Goal: Information Seeking & Learning: Learn about a topic

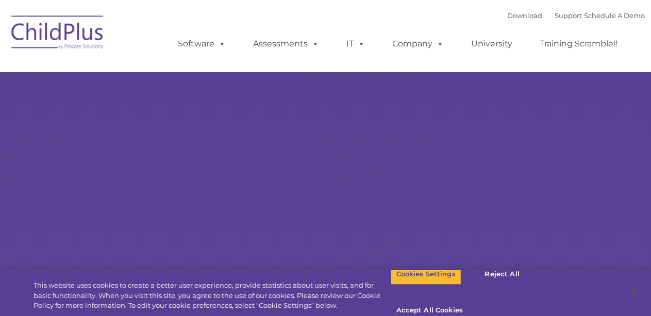
select select "MEDIUM"
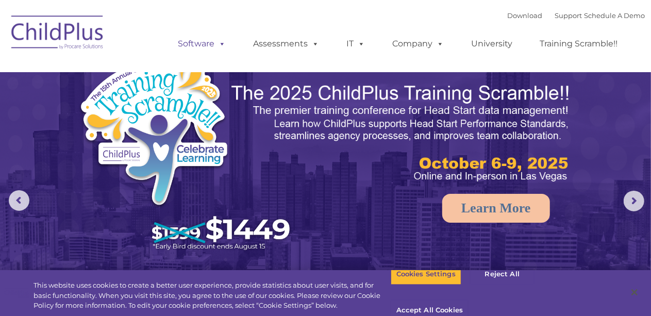
click at [223, 48] on span at bounding box center [220, 44] width 11 height 10
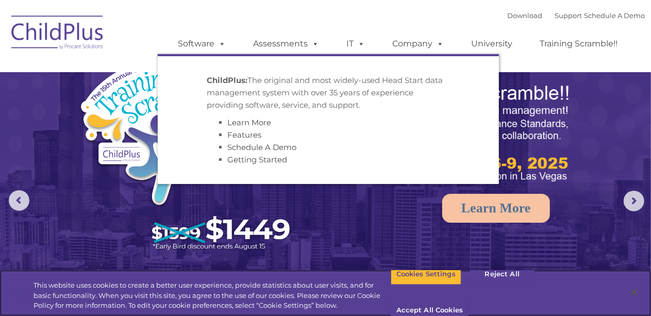
click at [355, 270] on div "This website uses cookies to create a better user experience, provide statistic…" at bounding box center [195, 293] width 390 height 46
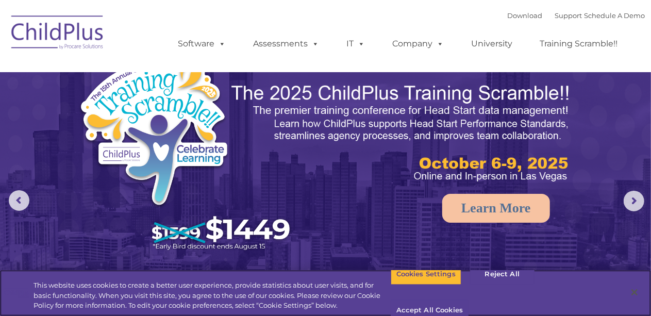
click at [468, 300] on button "Accept All Cookies" at bounding box center [429, 311] width 78 height 22
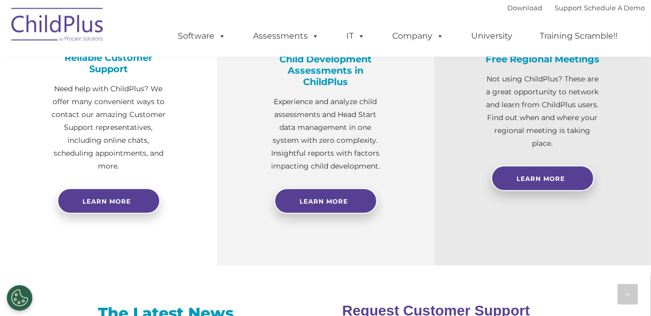
scroll to position [440, 0]
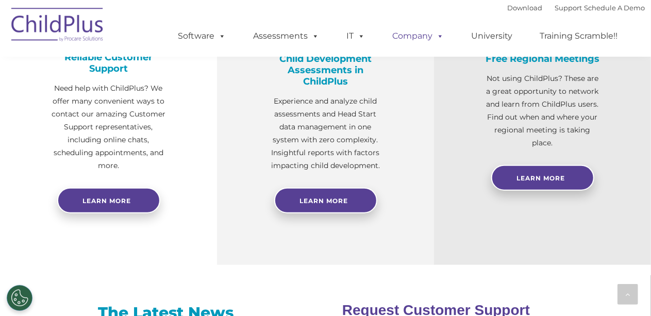
click at [423, 39] on link "Company" at bounding box center [418, 36] width 72 height 21
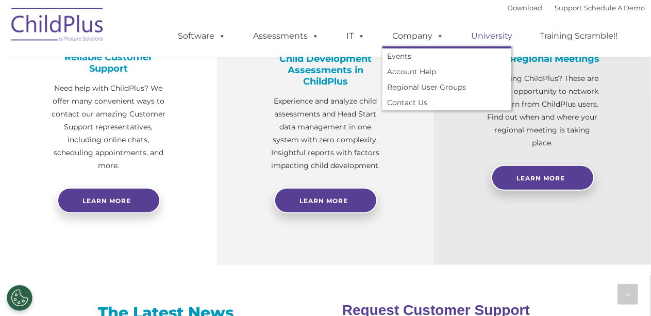
click at [486, 39] on link "University" at bounding box center [492, 36] width 62 height 21
click at [503, 41] on link "University" at bounding box center [492, 36] width 62 height 21
click at [498, 40] on link "University" at bounding box center [492, 36] width 62 height 21
click at [583, 54] on ul "Software ChildPlus: The original and most widely-used Head Start data managemen…" at bounding box center [401, 35] width 487 height 41
click at [590, 56] on ul "Software ChildPlus: The original and most widely-used Head Start data managemen…" at bounding box center [401, 35] width 487 height 41
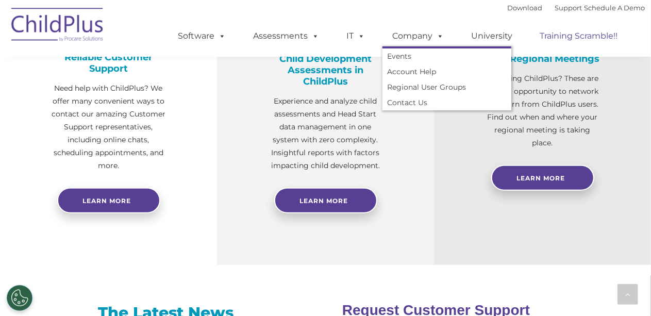
click at [564, 41] on link "Training Scramble!!" at bounding box center [579, 36] width 98 height 21
click at [311, 41] on span at bounding box center [313, 36] width 11 height 10
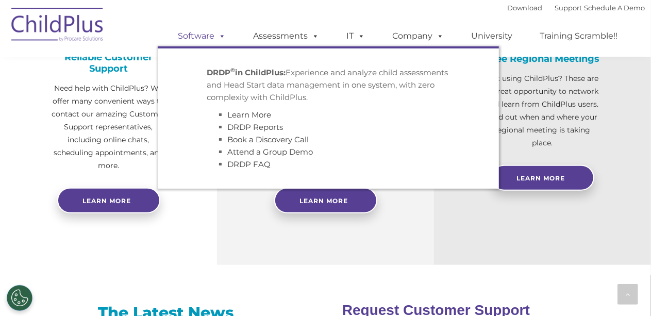
click at [224, 39] on span at bounding box center [220, 36] width 11 height 10
